Goal: Transaction & Acquisition: Purchase product/service

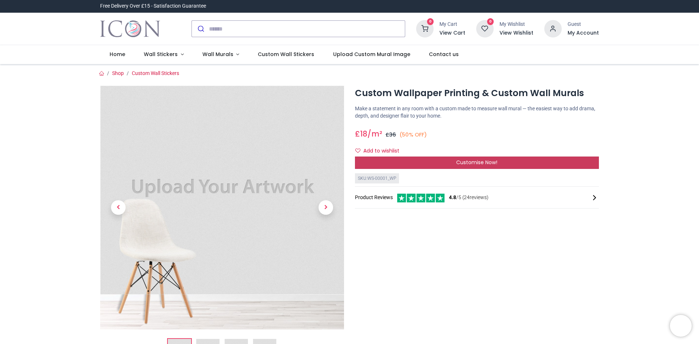
click at [483, 163] on span "Customise Now!" at bounding box center [476, 162] width 41 height 7
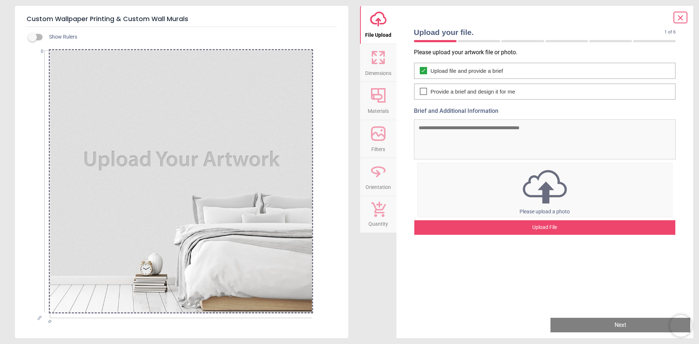
click at [376, 65] on icon at bounding box center [378, 57] width 17 height 17
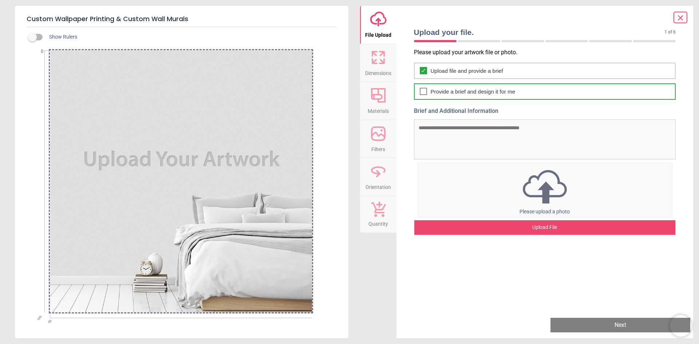
click at [420, 92] on icon at bounding box center [423, 91] width 6 height 9
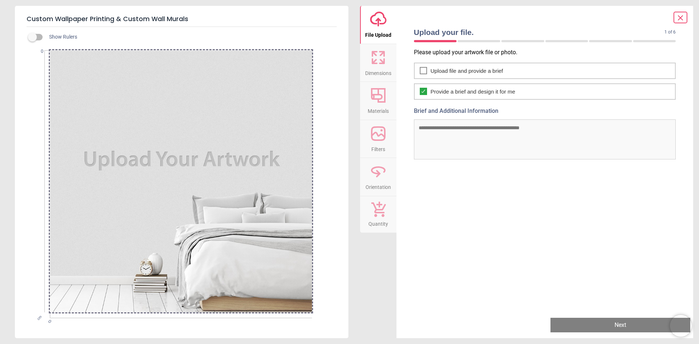
click at [445, 129] on textarea "Brief and Additional Information" at bounding box center [545, 139] width 262 height 40
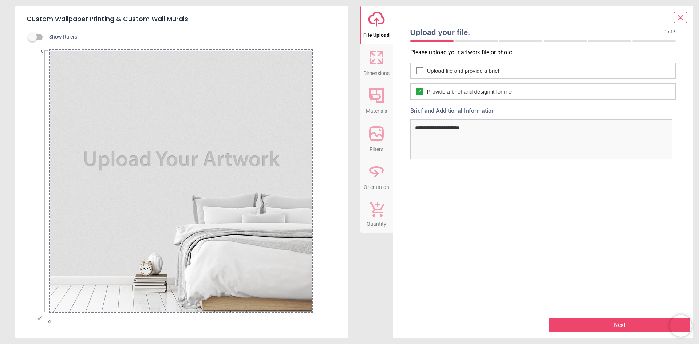
click at [512, 135] on textarea "**********" at bounding box center [541, 139] width 262 height 40
type textarea "**********"
click at [621, 324] on button "Next" at bounding box center [620, 325] width 142 height 15
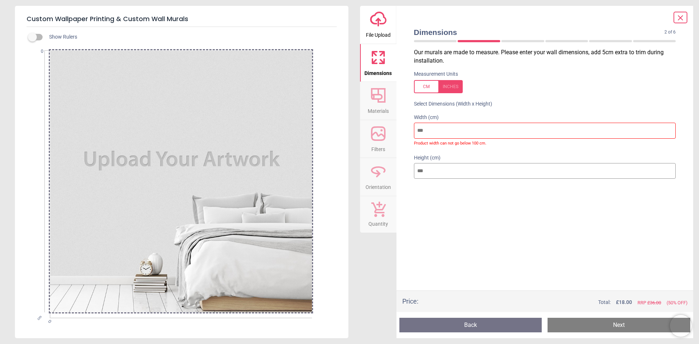
click at [434, 127] on input "number" at bounding box center [545, 131] width 262 height 16
click at [430, 129] on input "number" at bounding box center [545, 131] width 262 height 16
type input "*"
type input "***"
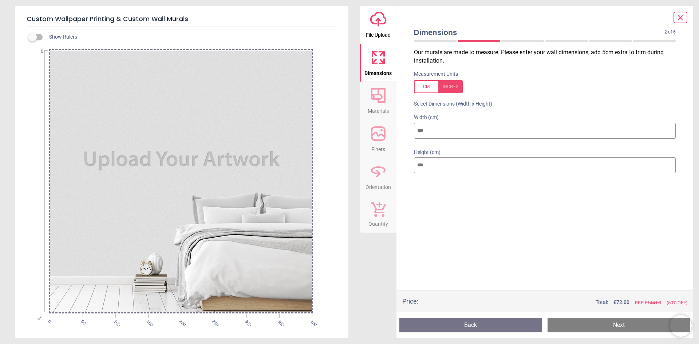
click at [437, 168] on input "number" at bounding box center [545, 165] width 262 height 16
type input "*"
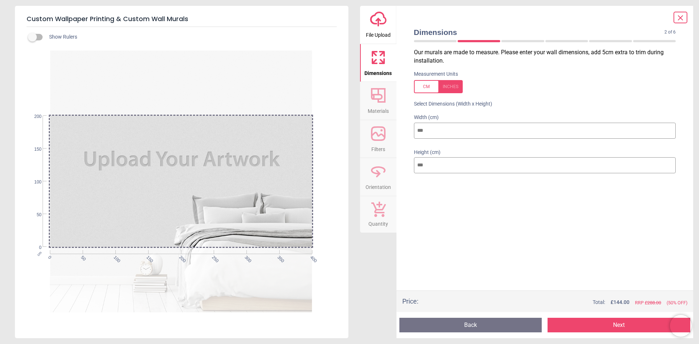
type input "***"
click at [453, 201] on div "Our murals are made to measure. Please enter your wall dimensions, add 5cm extr…" at bounding box center [545, 169] width 274 height 242
click at [605, 325] on button "Next" at bounding box center [619, 325] width 143 height 15
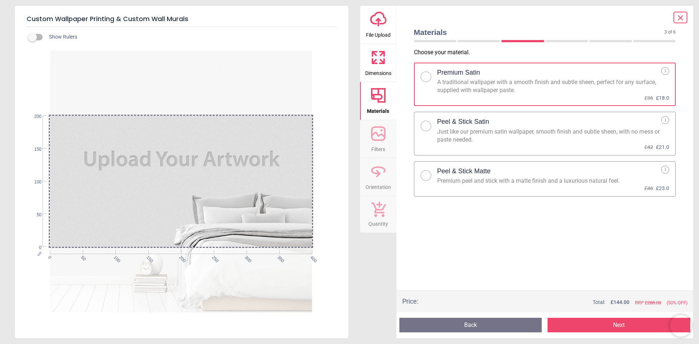
click at [428, 125] on div at bounding box center [426, 126] width 4 height 4
click at [624, 326] on button "Next" at bounding box center [619, 325] width 143 height 15
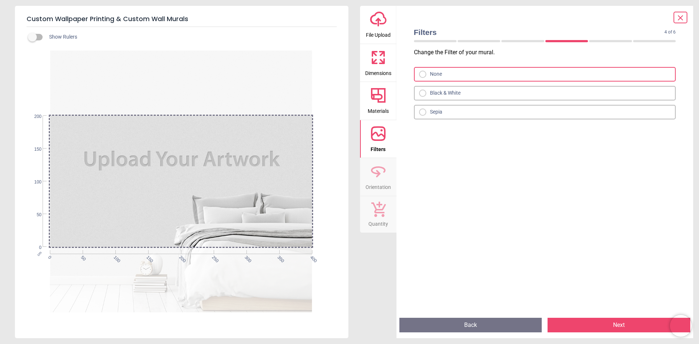
click at [607, 322] on button "Next" at bounding box center [619, 325] width 143 height 15
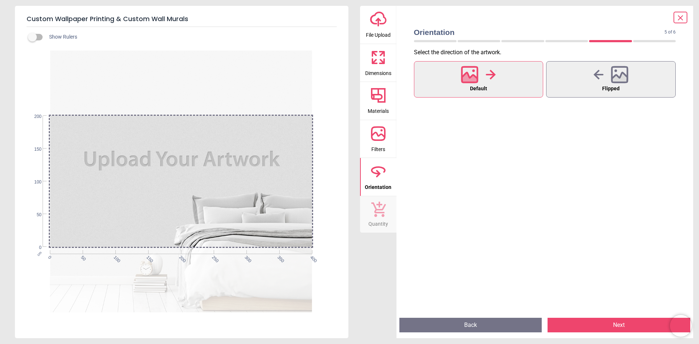
click at [607, 322] on button "Next" at bounding box center [619, 325] width 143 height 15
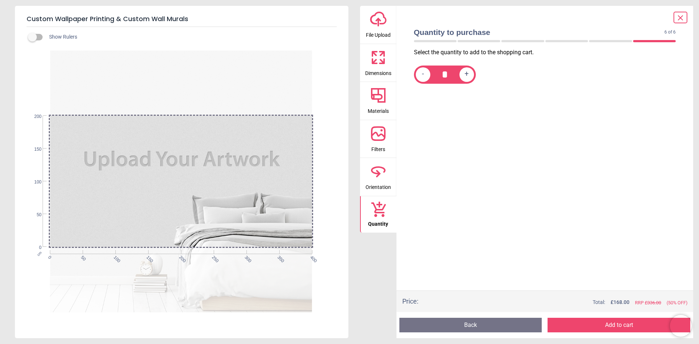
click at [607, 323] on button "Add to cart" at bounding box center [619, 325] width 143 height 15
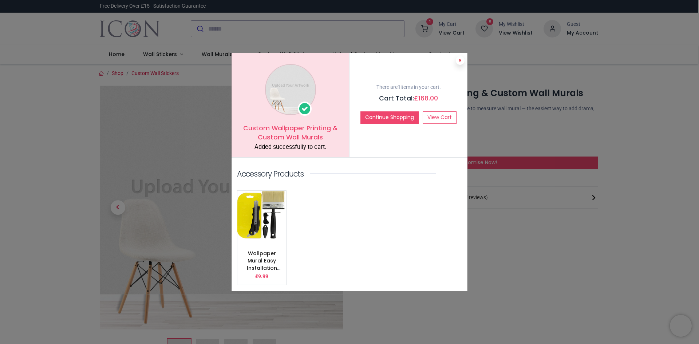
click at [459, 60] on icon at bounding box center [460, 61] width 3 height 4
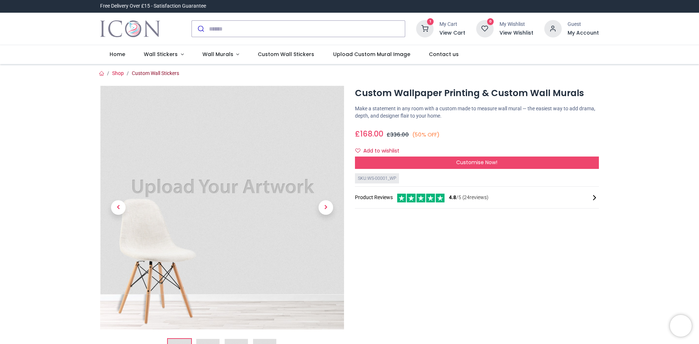
click at [143, 74] on link "Custom Wall Stickers" at bounding box center [155, 73] width 47 height 6
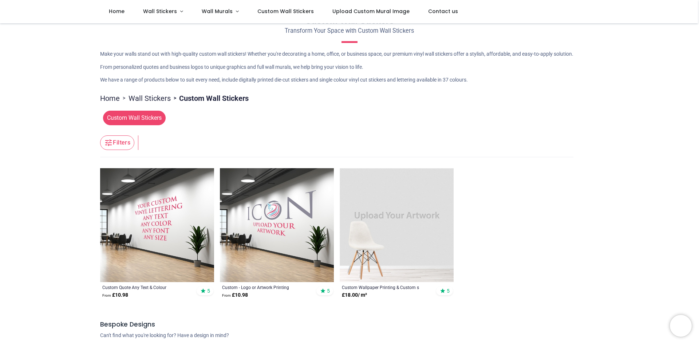
scroll to position [109, 0]
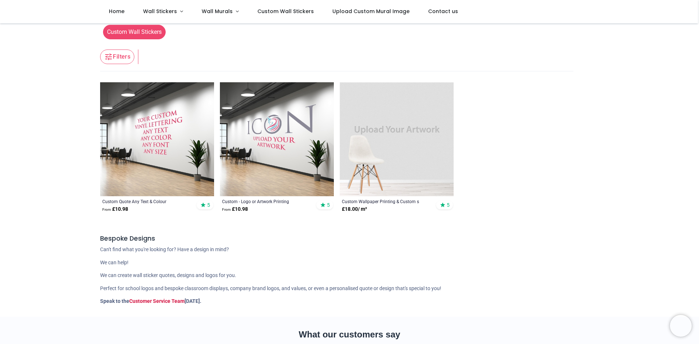
click at [384, 158] on img at bounding box center [397, 139] width 114 height 114
click at [387, 201] on div "Custom Wallpaper Printing & Custom s" at bounding box center [386, 201] width 88 height 6
